Goal: Navigation & Orientation: Find specific page/section

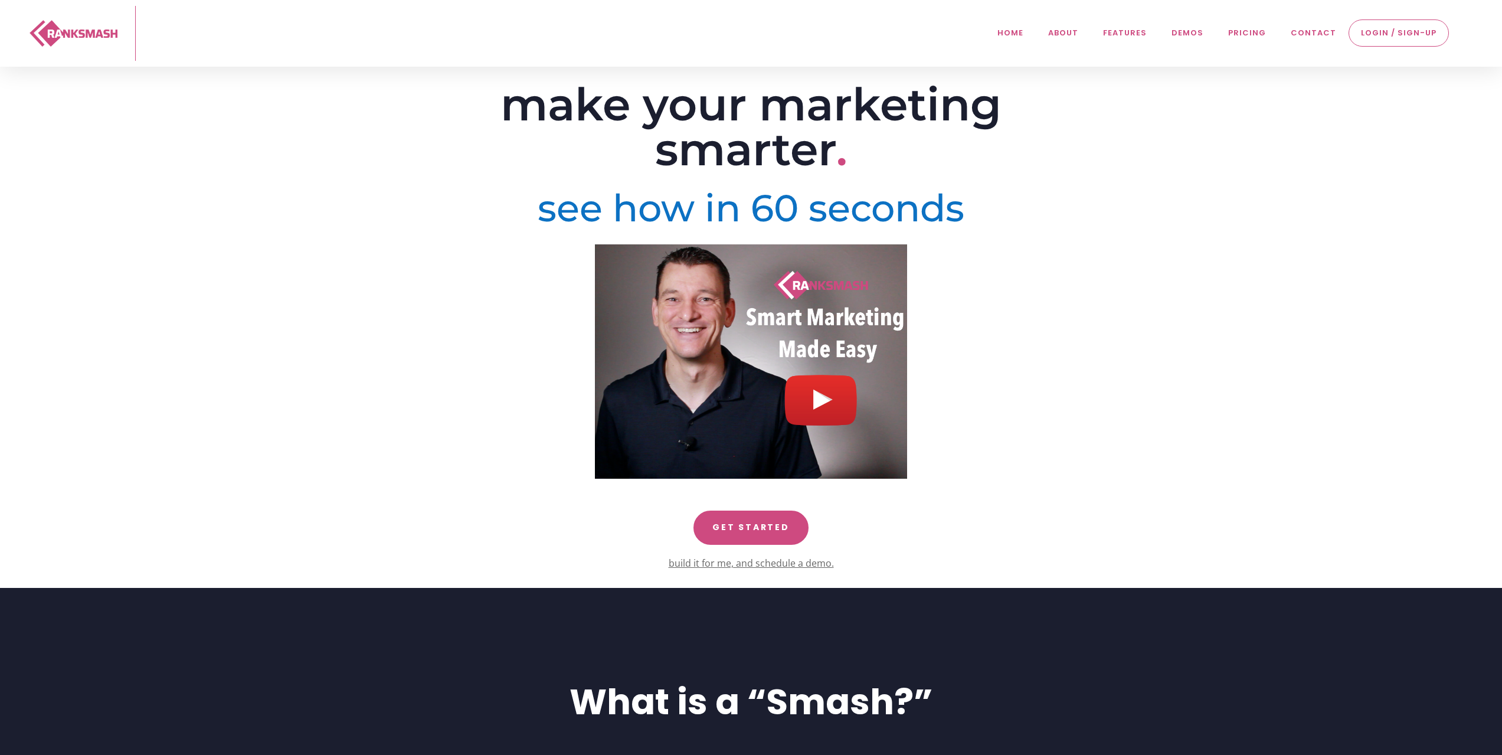
click at [1255, 31] on link "pricing" at bounding box center [1247, 33] width 50 height 55
click at [1259, 33] on link "pricing" at bounding box center [1247, 33] width 50 height 55
click at [1183, 33] on link "demos" at bounding box center [1188, 33] width 44 height 55
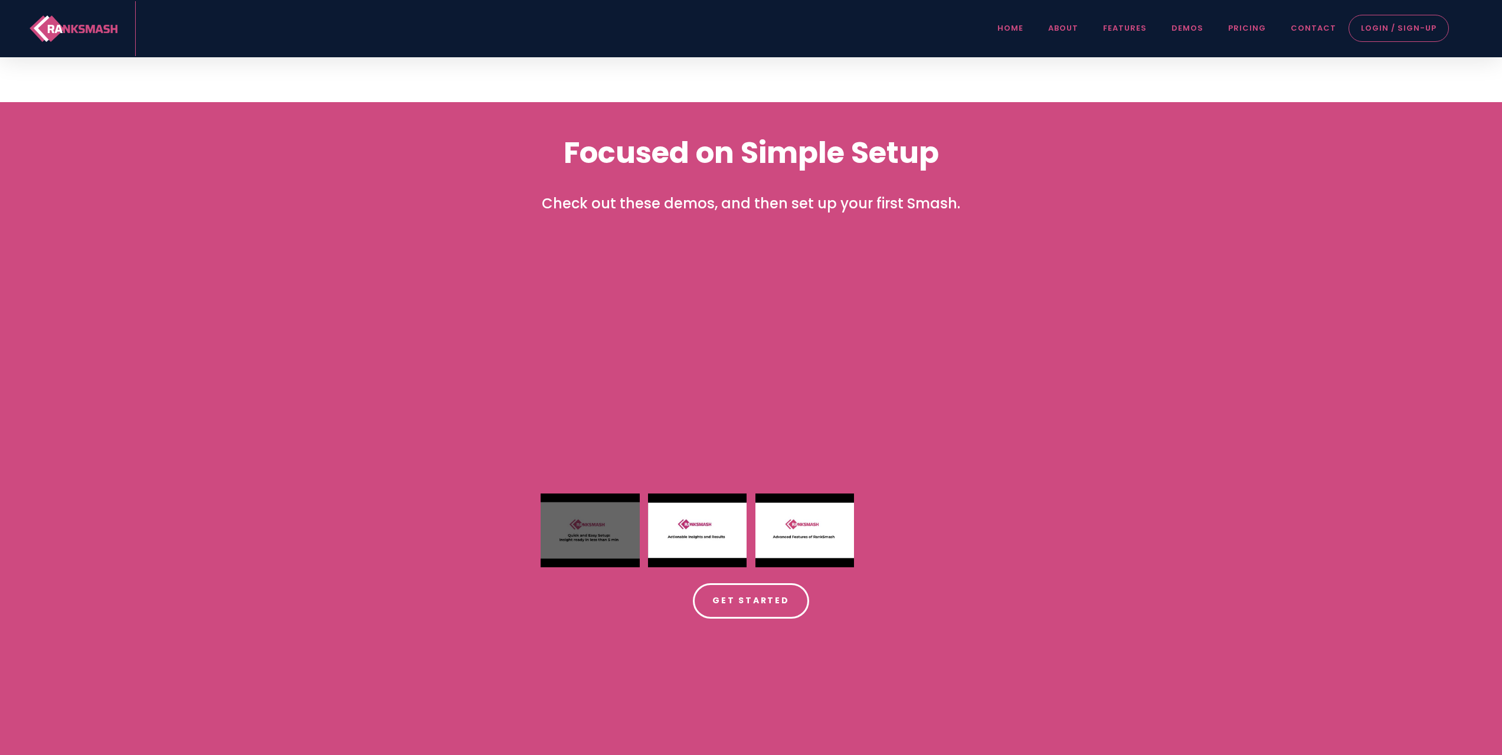
scroll to position [1872, 0]
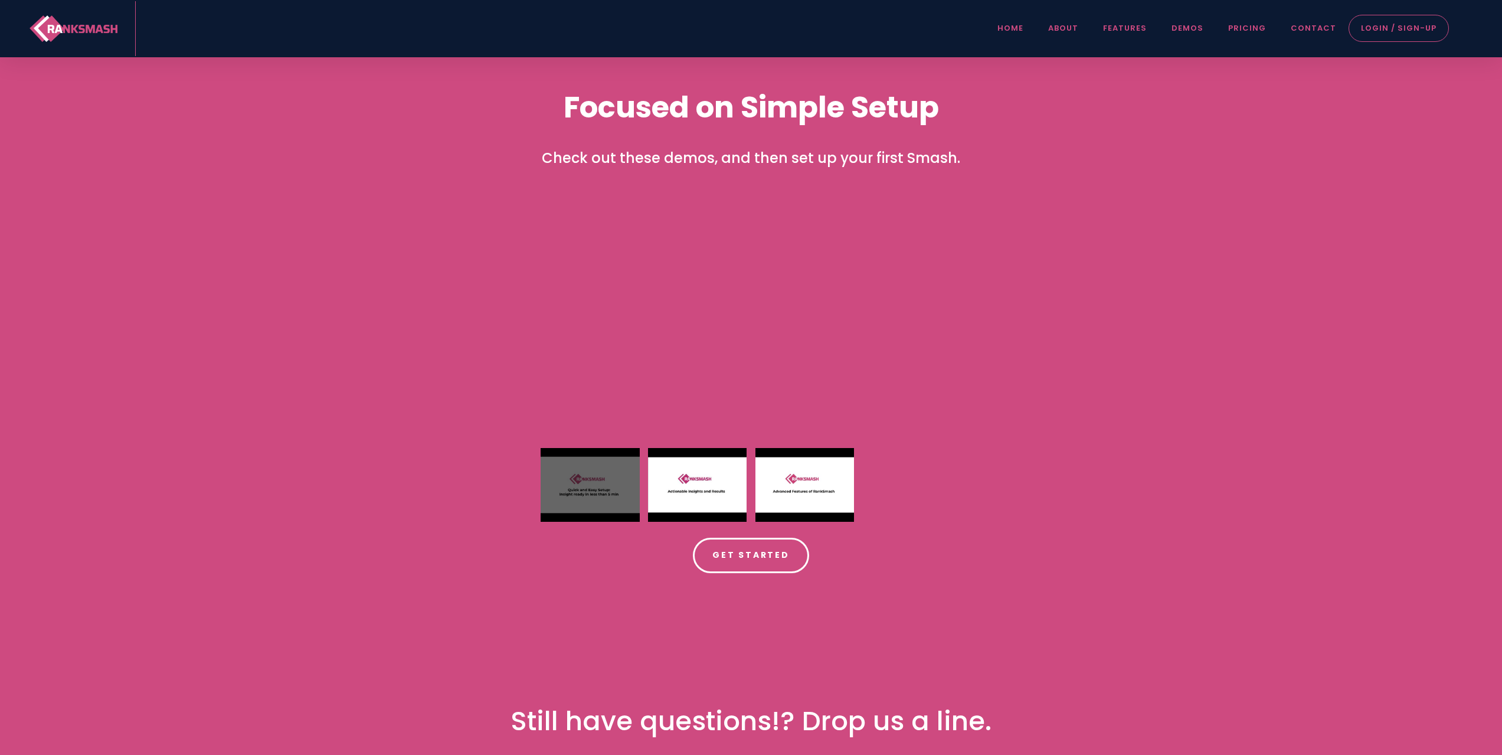
click at [1144, 31] on link "features" at bounding box center [1124, 28] width 55 height 55
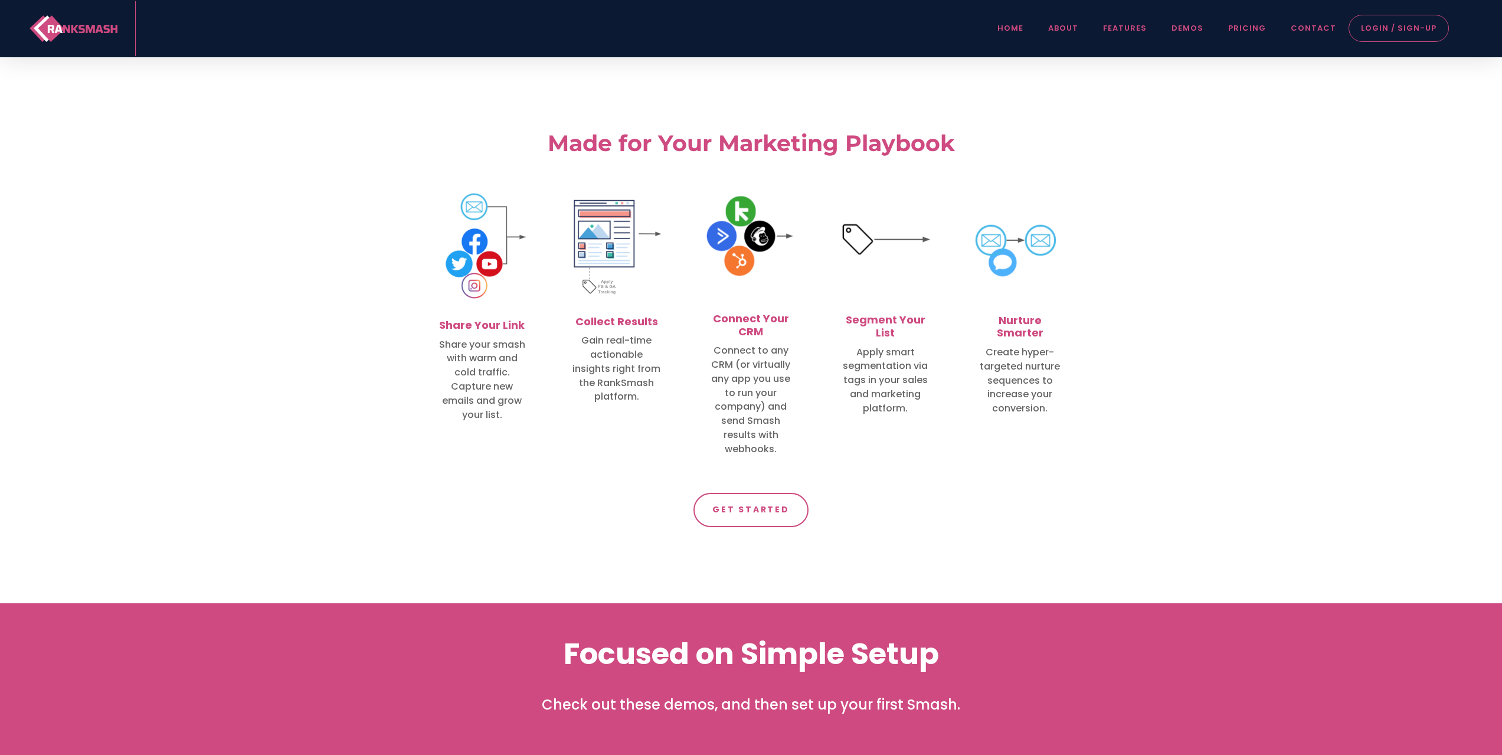
click at [1084, 30] on link "about" at bounding box center [1063, 28] width 42 height 55
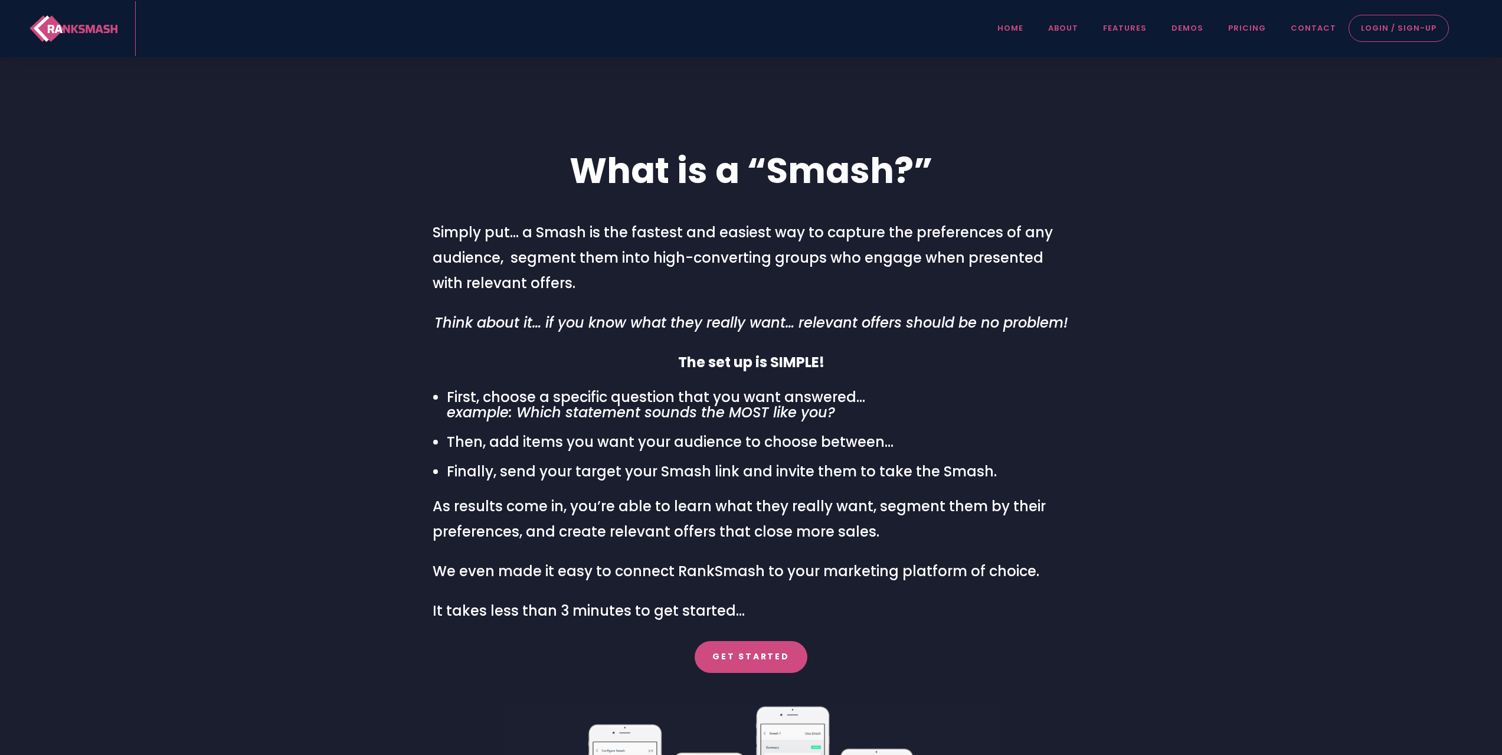
click at [1315, 26] on link "contact" at bounding box center [1313, 28] width 57 height 55
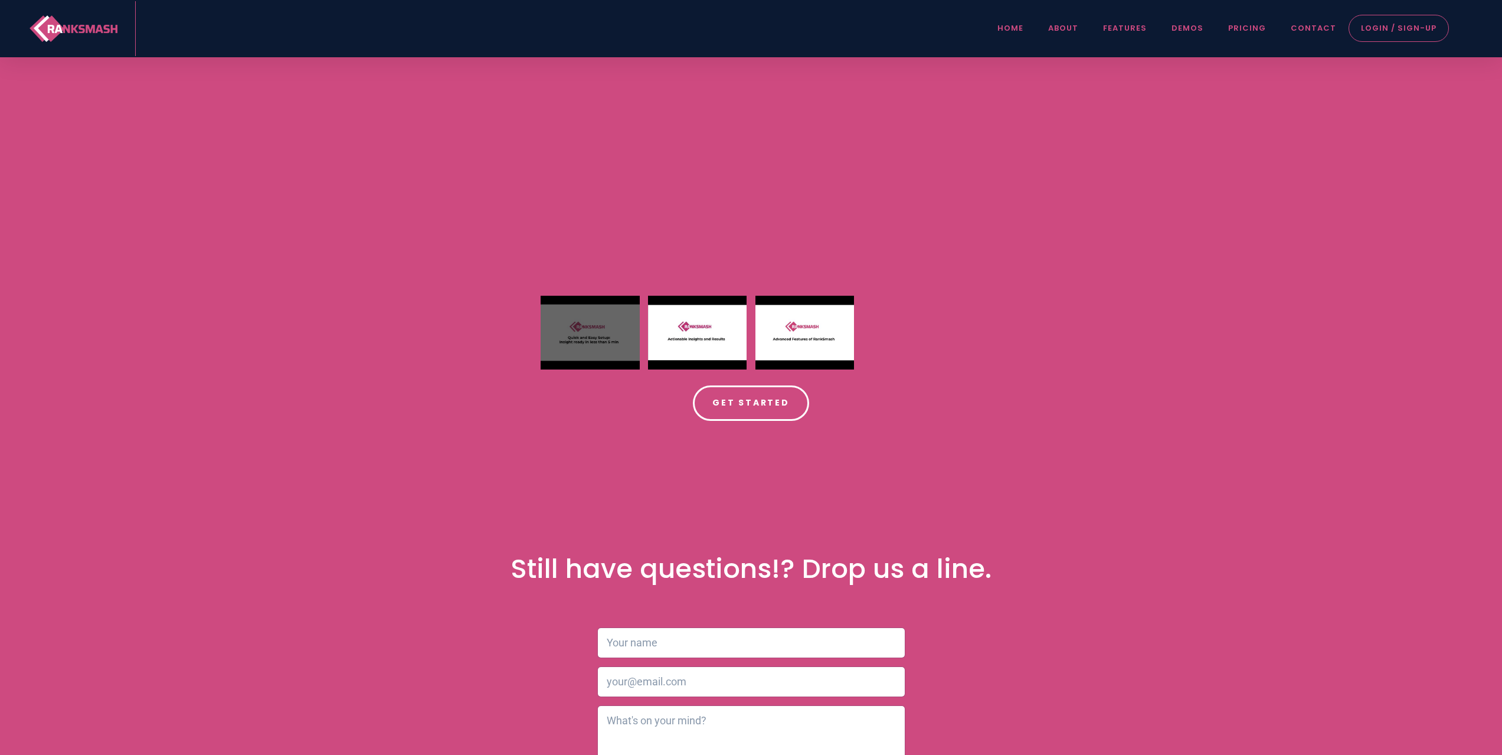
scroll to position [2319, 0]
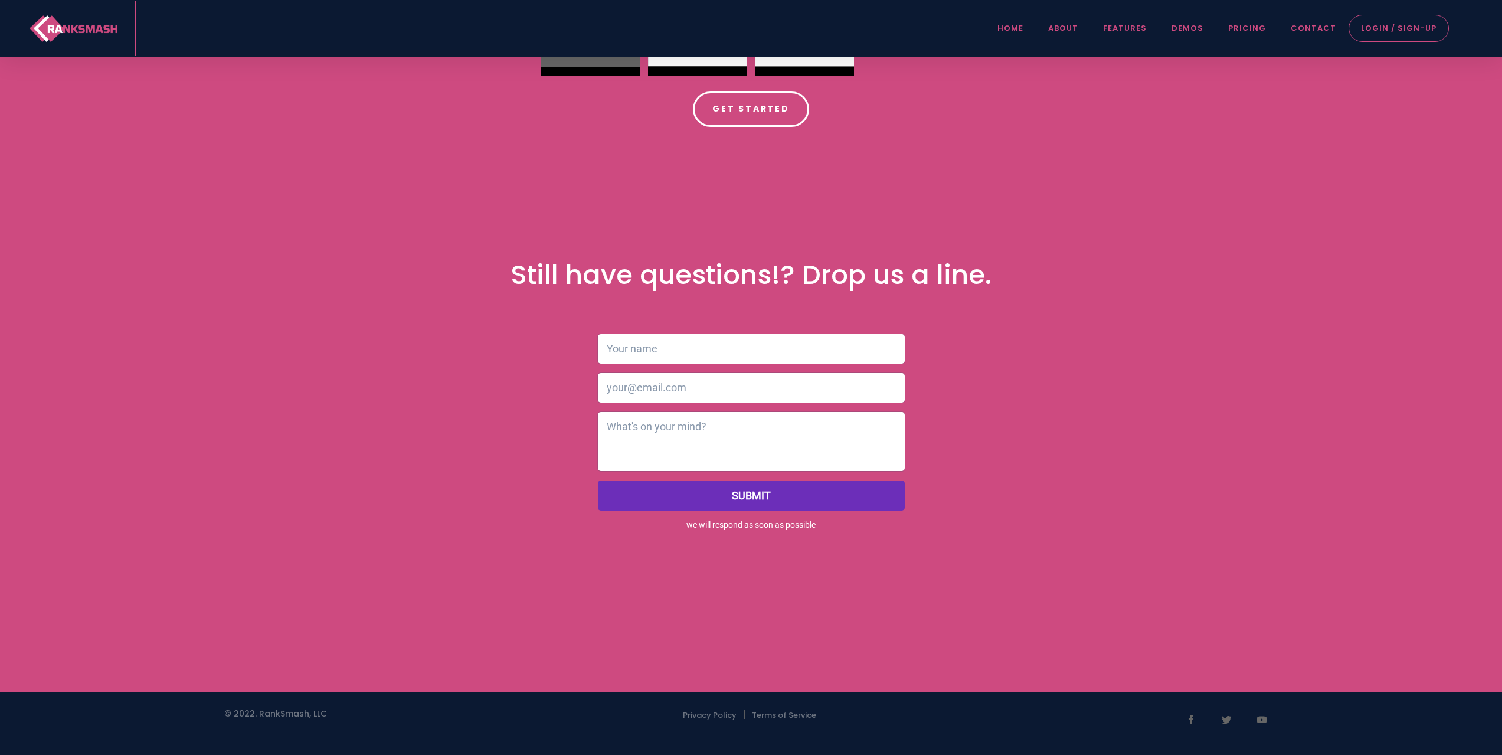
click at [1260, 26] on link "pricing" at bounding box center [1247, 28] width 50 height 55
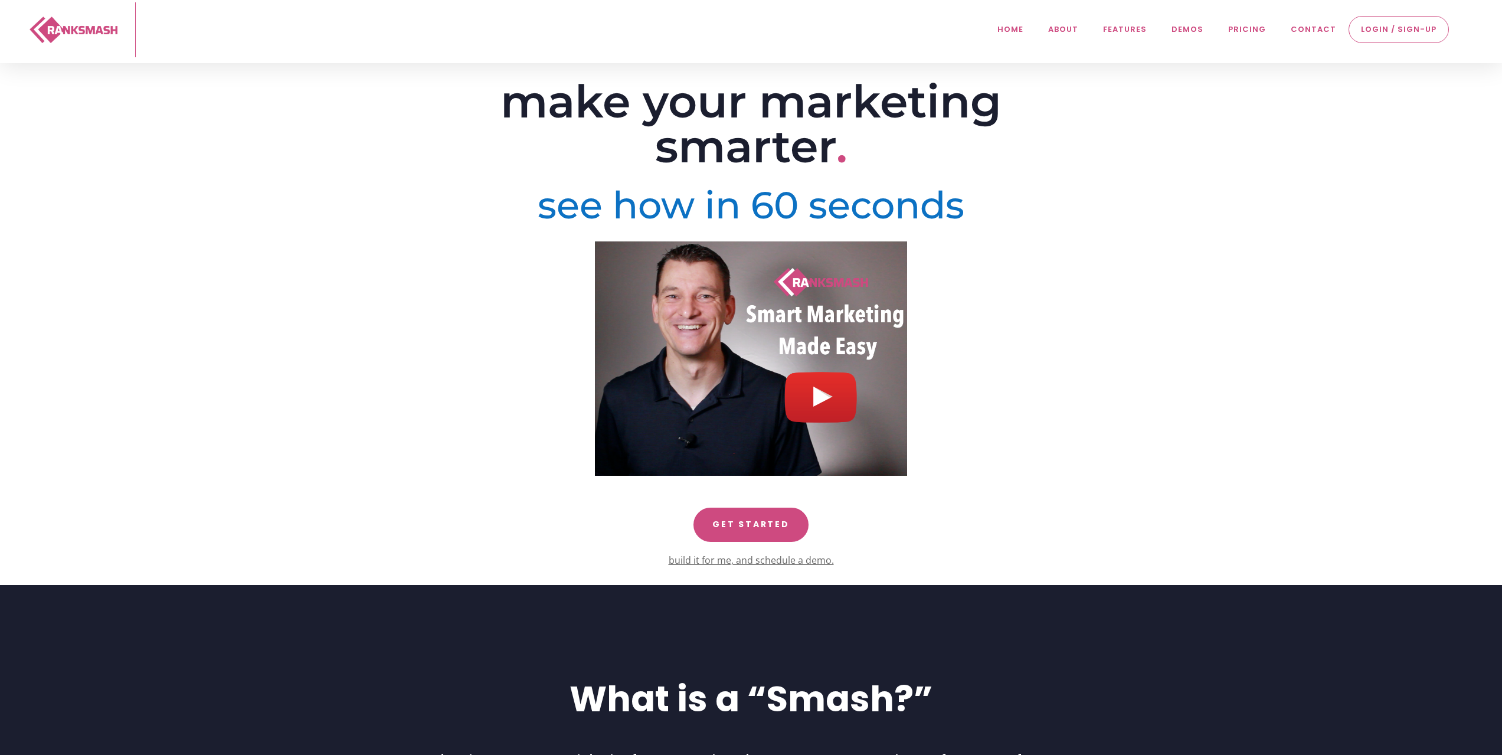
scroll to position [0, 0]
